Goal: Task Accomplishment & Management: Complete application form

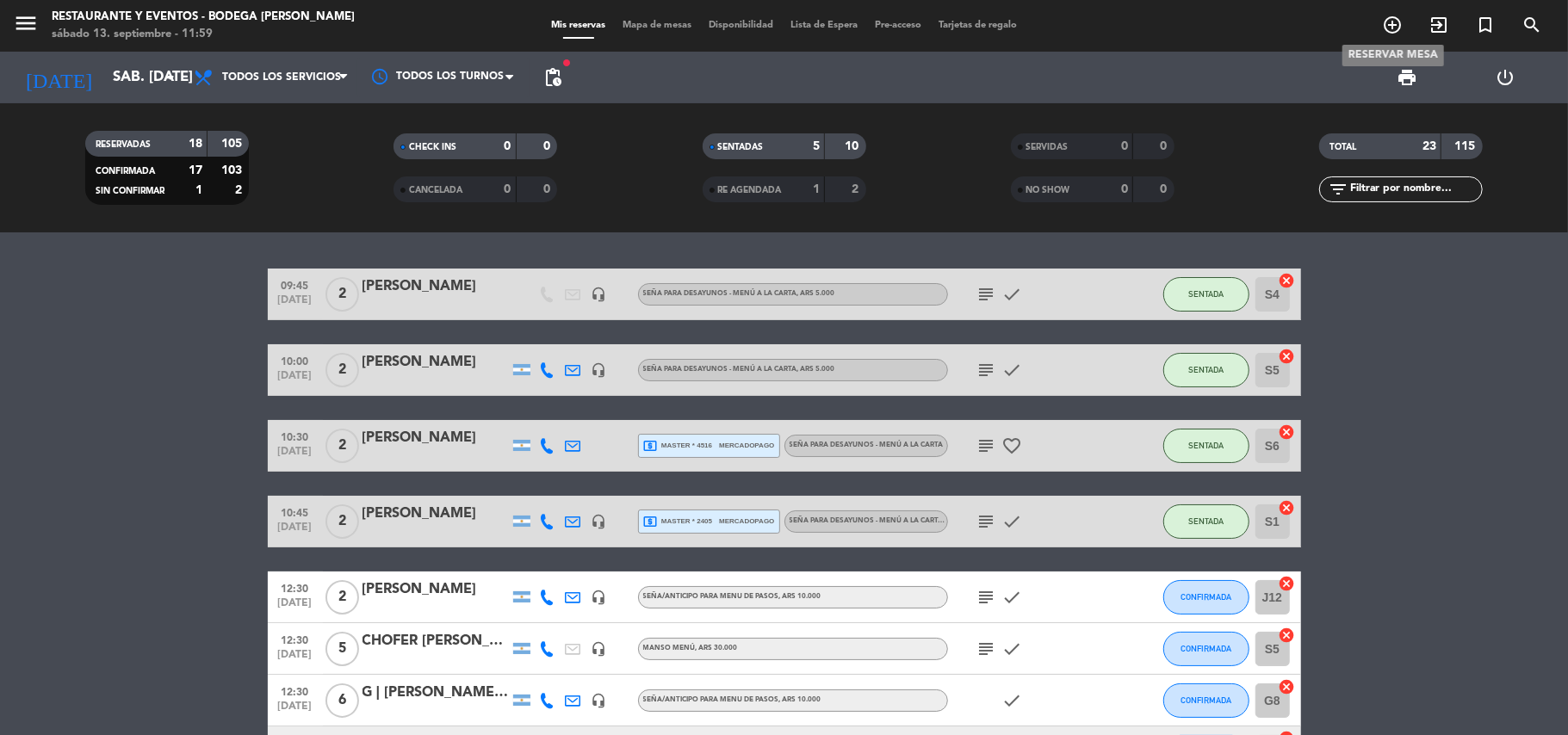
click at [1397, 21] on icon "add_circle_outline" at bounding box center [1393, 25] width 21 height 21
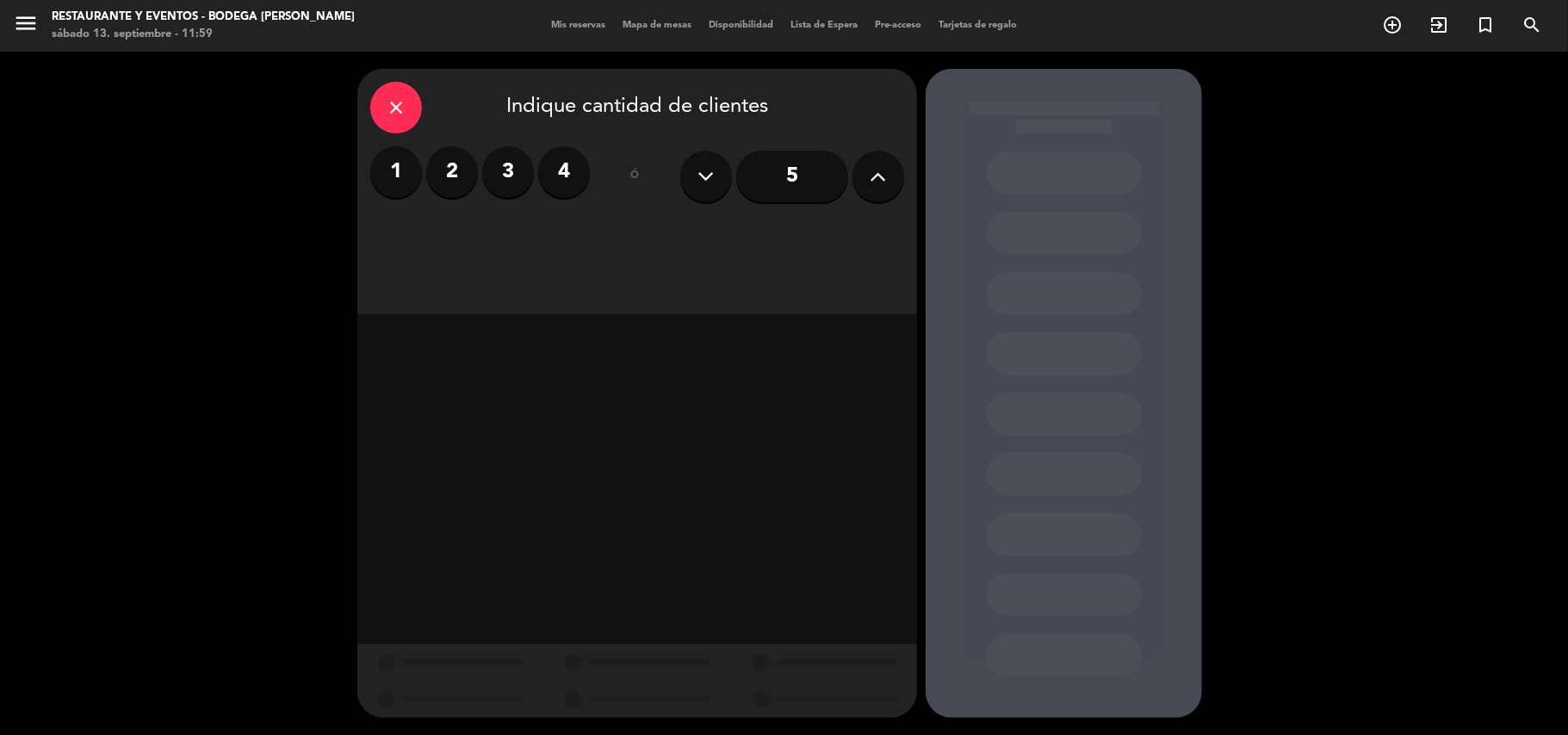
click at [452, 173] on label "2" at bounding box center [452, 172] width 51 height 51
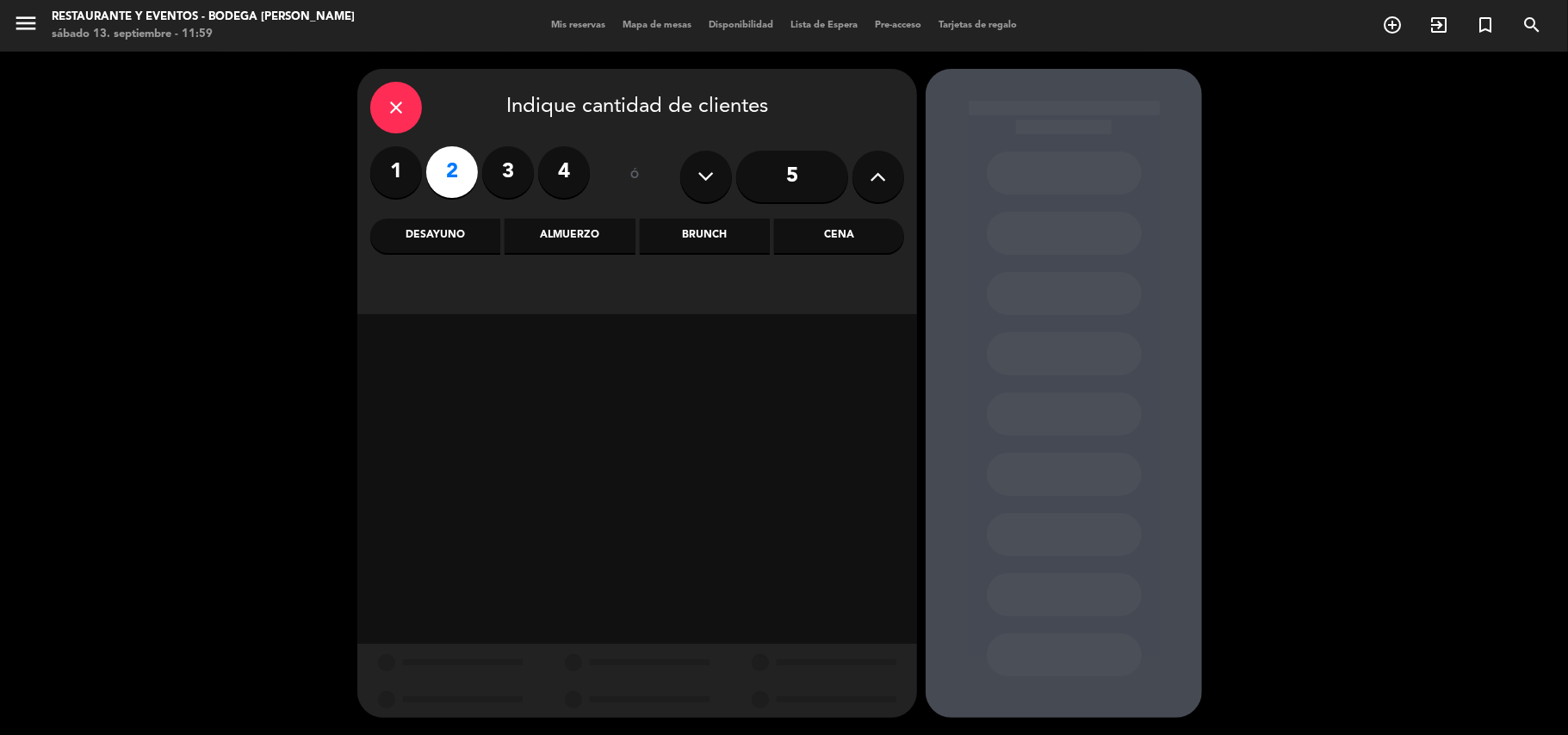
drag, startPoint x: 552, startPoint y: 218, endPoint x: 600, endPoint y: 242, distance: 53.7
click at [552, 222] on div "Almuerzo" at bounding box center [570, 236] width 130 height 34
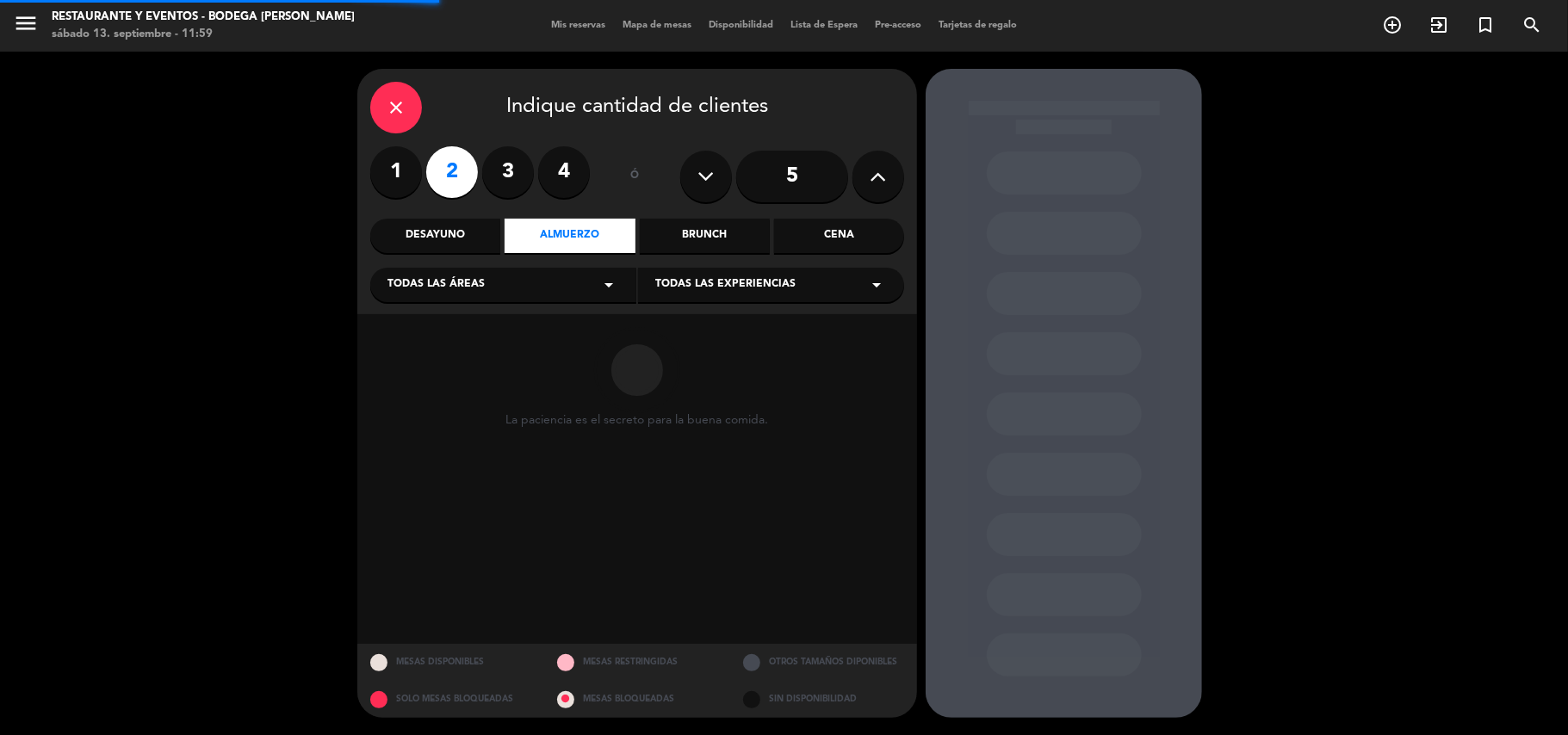
click at [675, 273] on div "Todas las experiencias arrow_drop_down" at bounding box center [771, 285] width 266 height 34
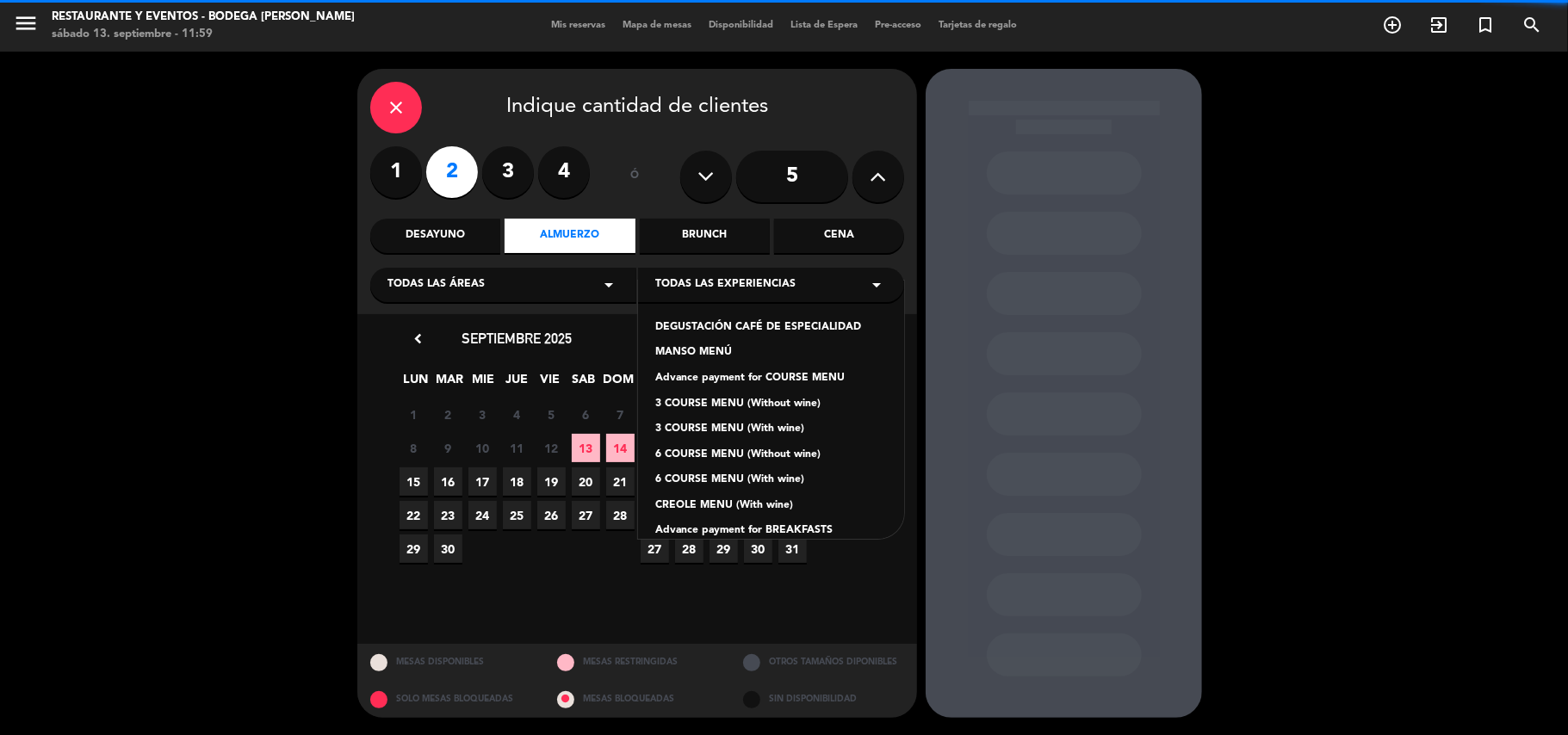
click at [710, 473] on div "6 COURSE MENU (With wine)" at bounding box center [771, 480] width 232 height 17
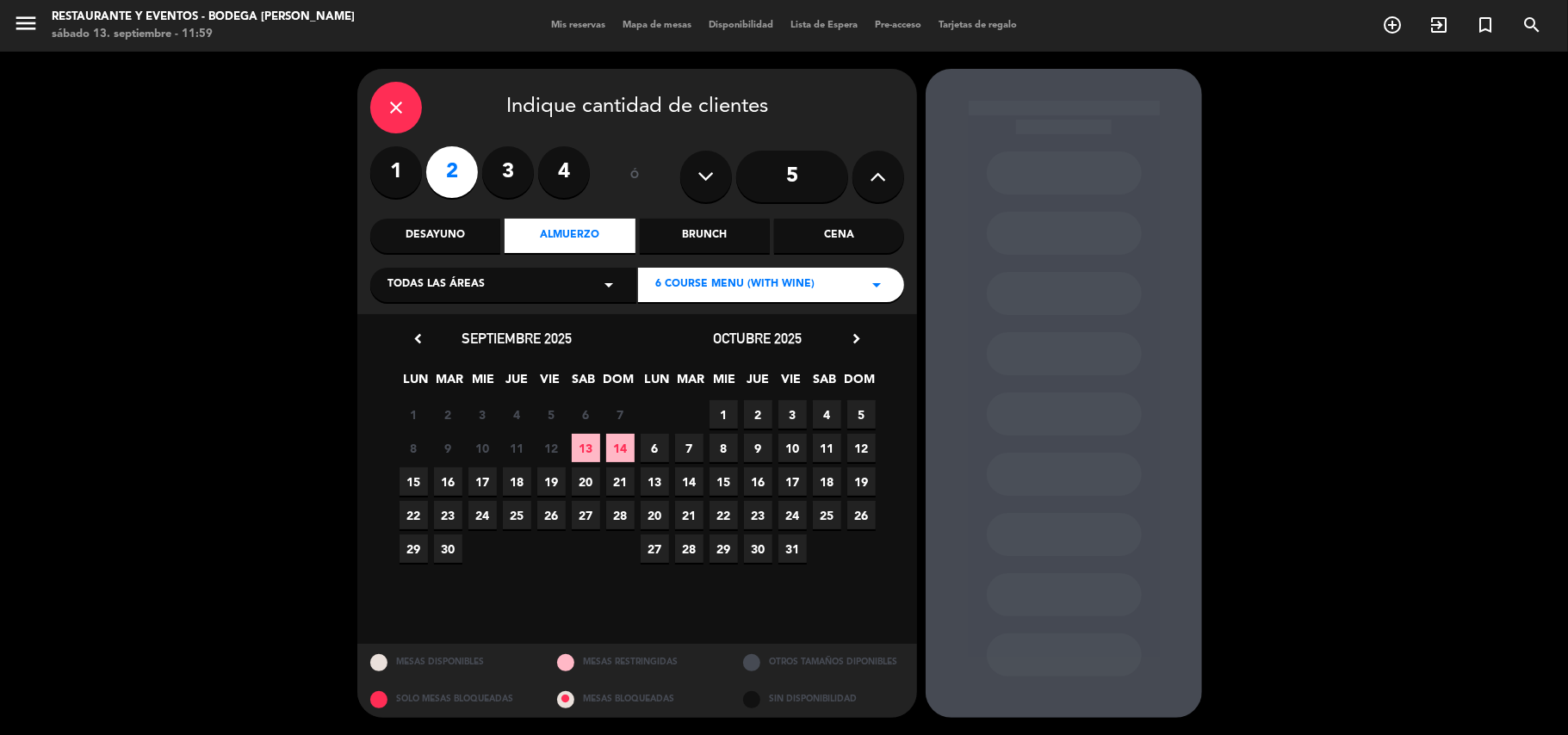
click at [418, 476] on span "15" at bounding box center [414, 482] width 29 height 29
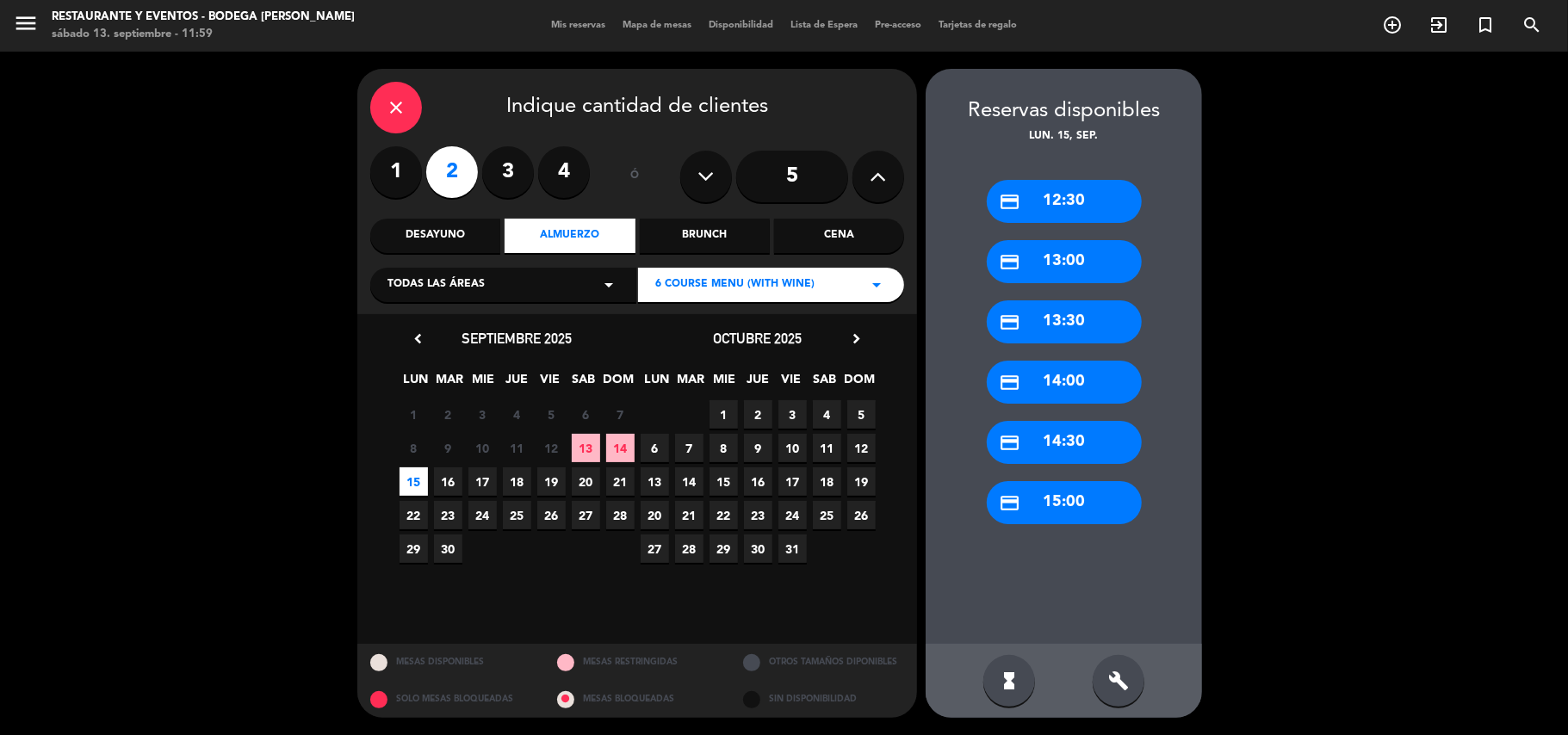
drag, startPoint x: 1053, startPoint y: 261, endPoint x: 648, endPoint y: 260, distance: 405.0
click at [1041, 261] on div "credit_card 13:00" at bounding box center [1064, 261] width 155 height 43
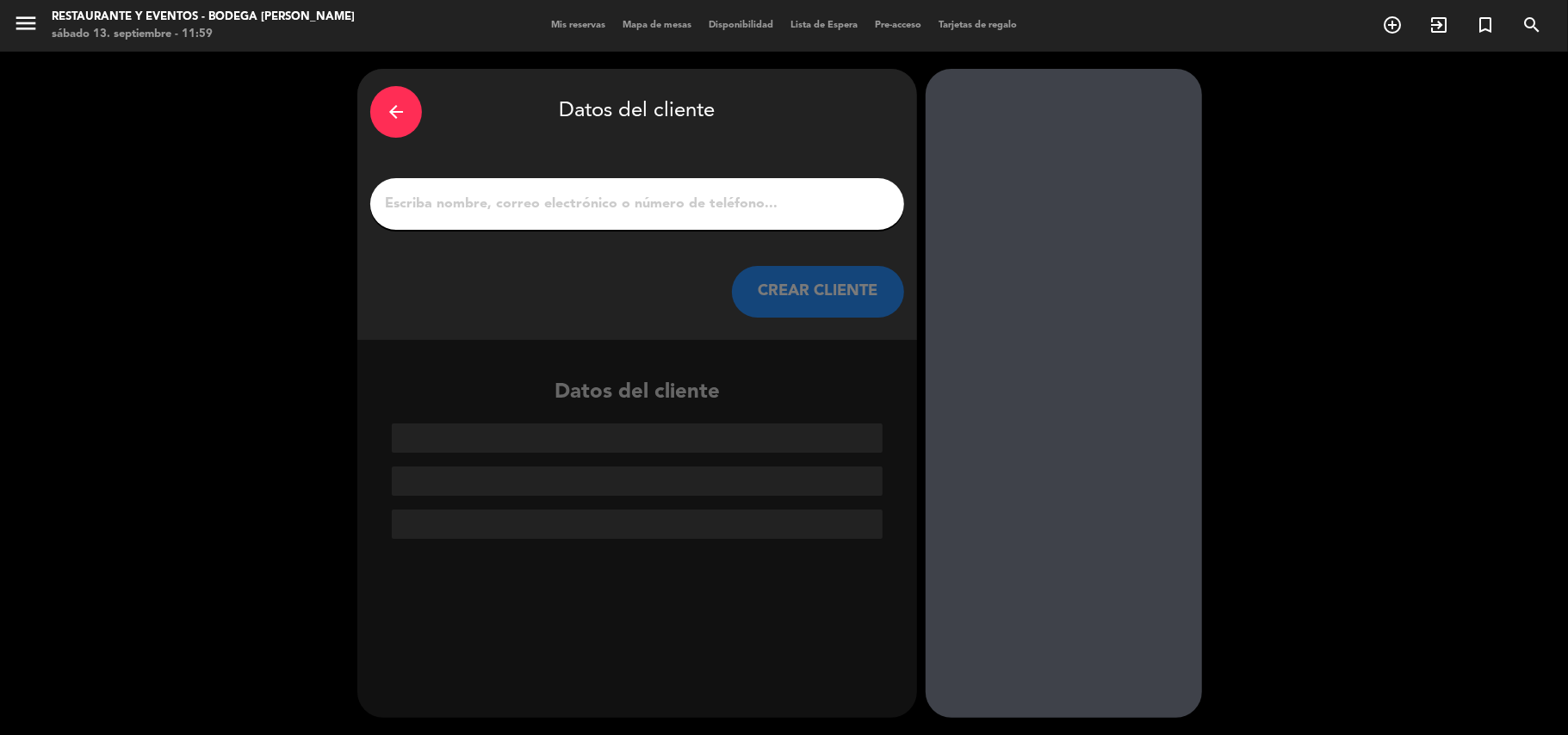
click at [620, 215] on input "1" at bounding box center [637, 203] width 508 height 24
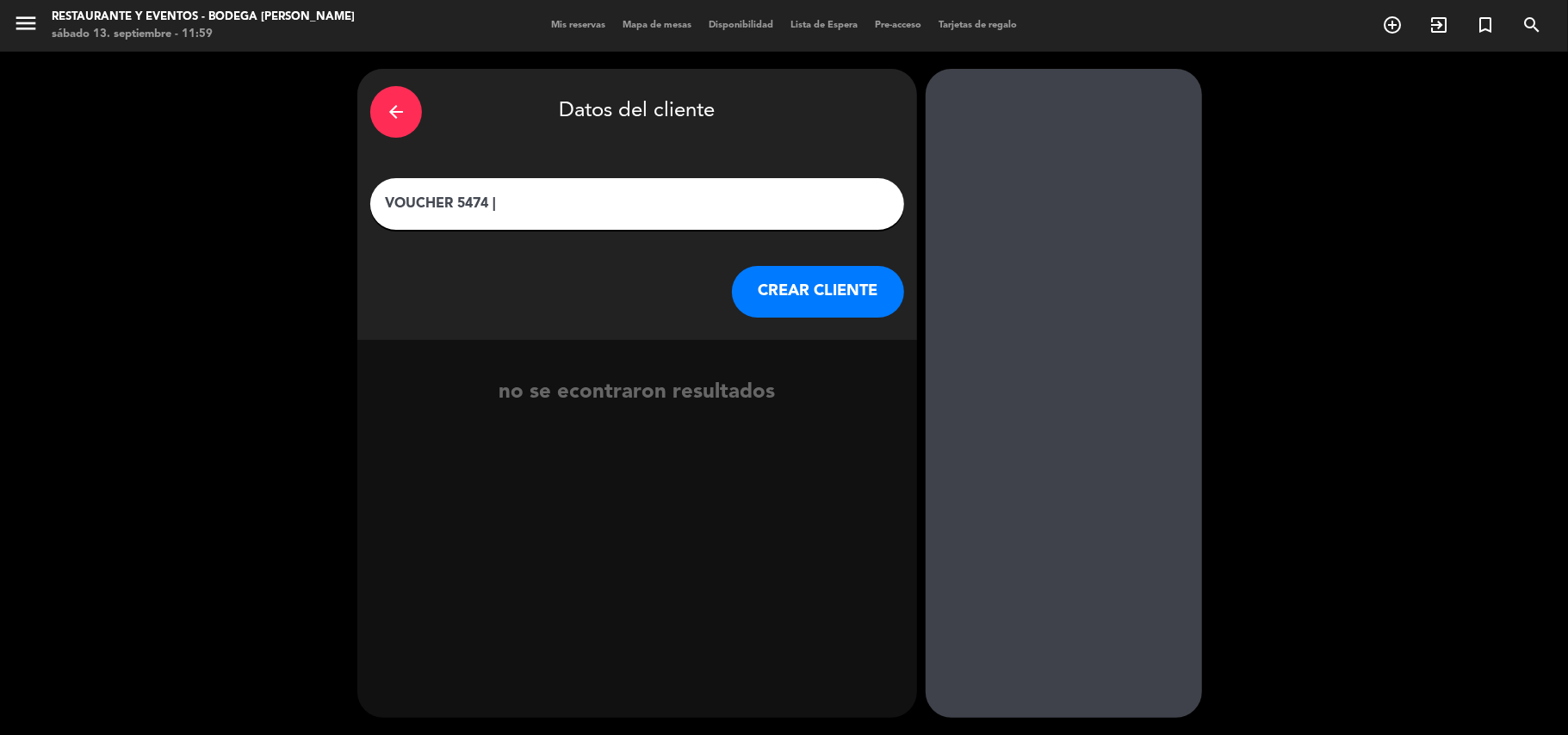
paste input "text"
paste input "[PERSON_NAME]"
type input "VOUCHER 5474 | [PERSON_NAME]"
drag, startPoint x: 781, startPoint y: 276, endPoint x: 752, endPoint y: 276, distance: 29.0
click at [752, 276] on button "CREAR CLIENTE" at bounding box center [818, 292] width 172 height 51
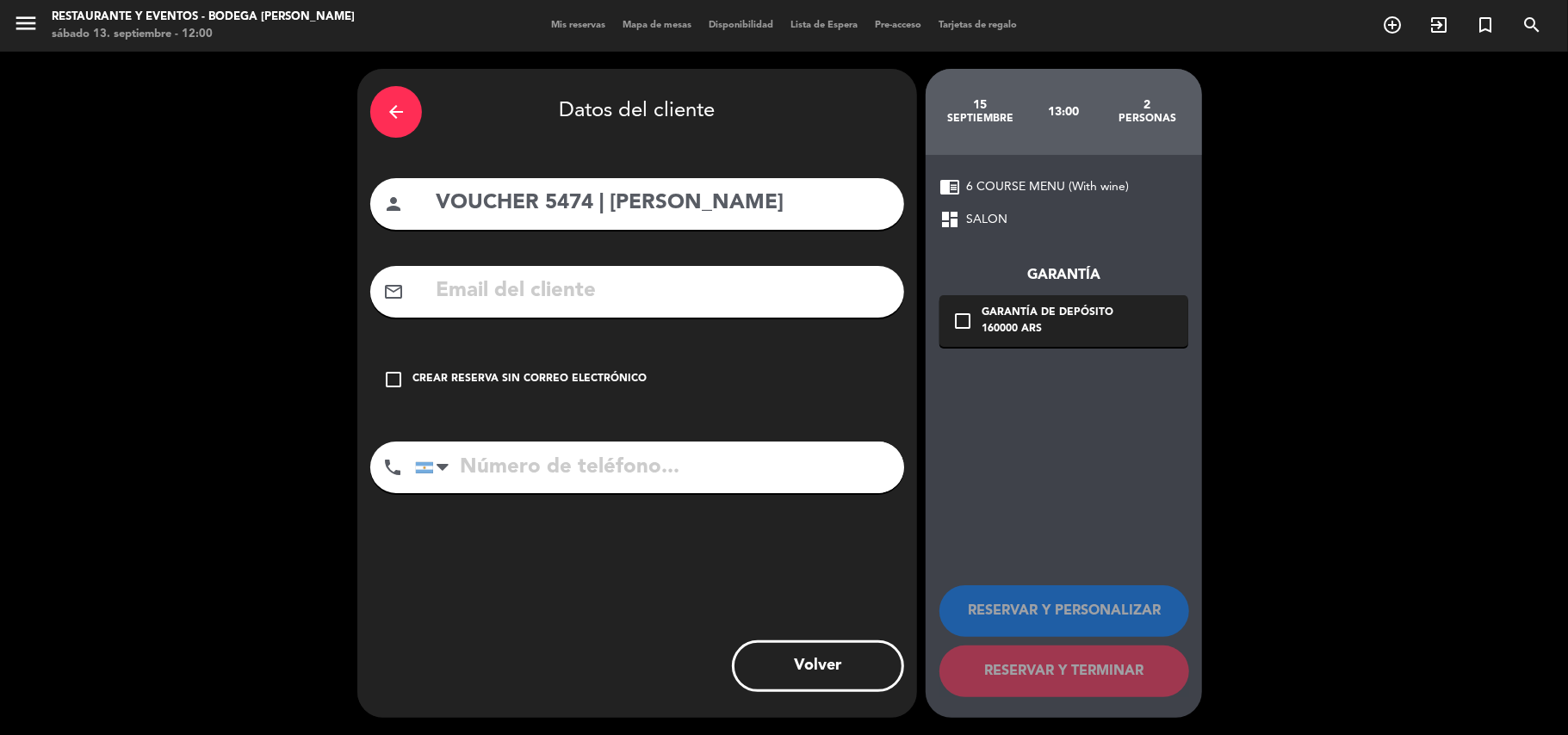
drag, startPoint x: 567, startPoint y: 380, endPoint x: 589, endPoint y: 378, distance: 22.1
click at [569, 380] on div "Crear reserva sin correo electrónico" at bounding box center [530, 379] width 234 height 17
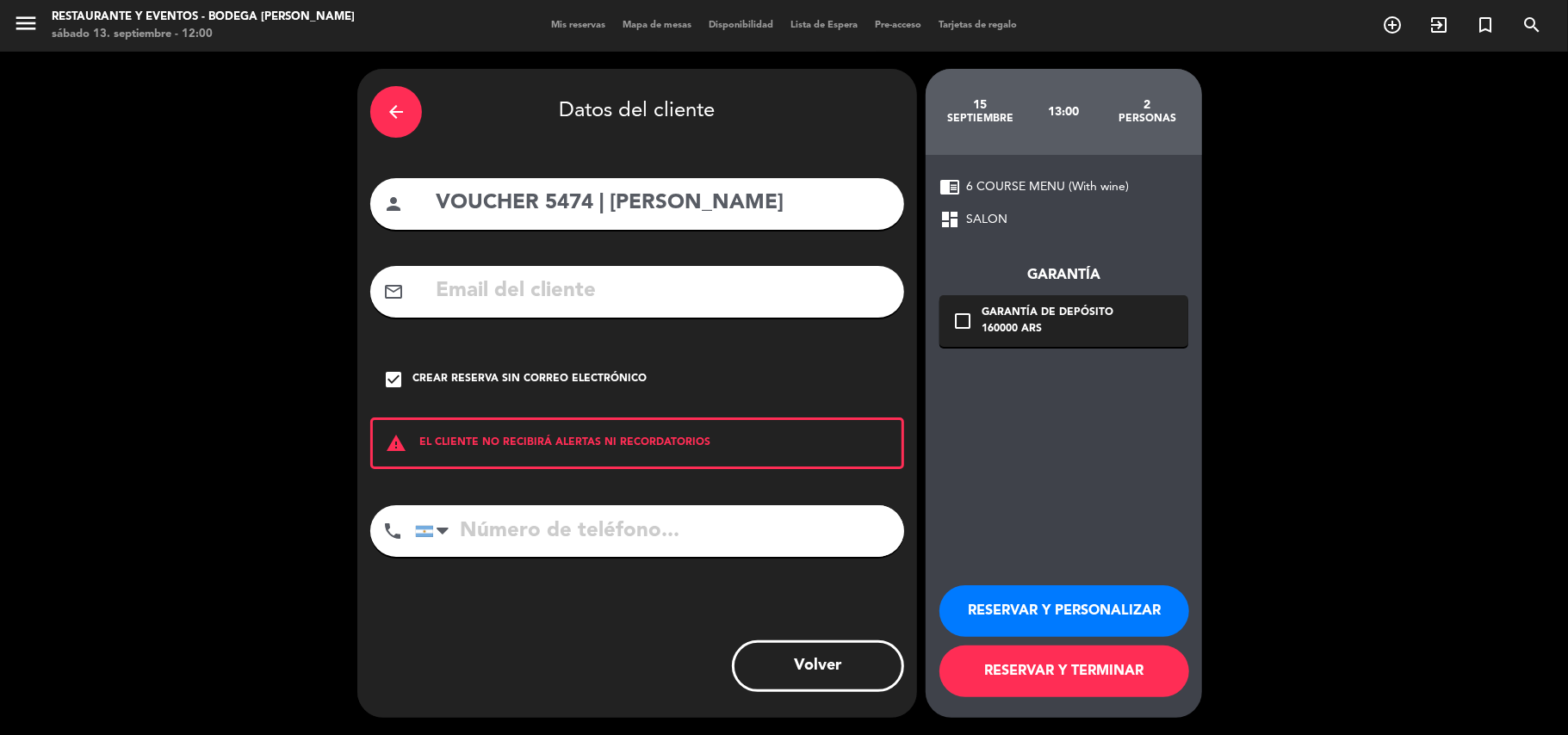
click at [1023, 615] on button "RESERVAR Y PERSONALIZAR" at bounding box center [1064, 611] width 250 height 51
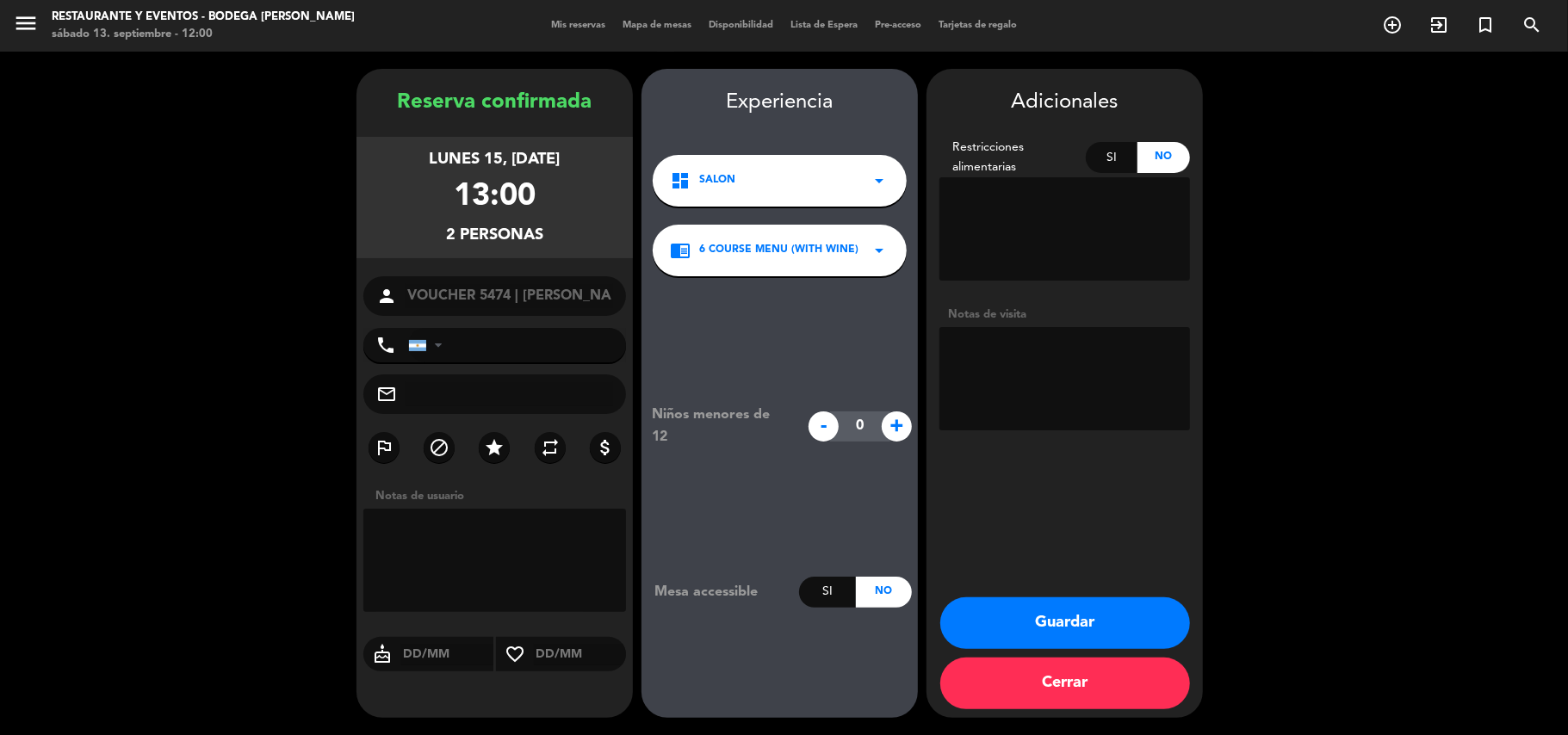
click at [1048, 397] on textarea at bounding box center [1065, 378] width 251 height 104
type textarea "2 menu 6 pasos c/b PAGADO $160.000R5474"
click at [1076, 625] on button "Guardar" at bounding box center [1065, 624] width 250 height 51
